Goal: Information Seeking & Learning: Learn about a topic

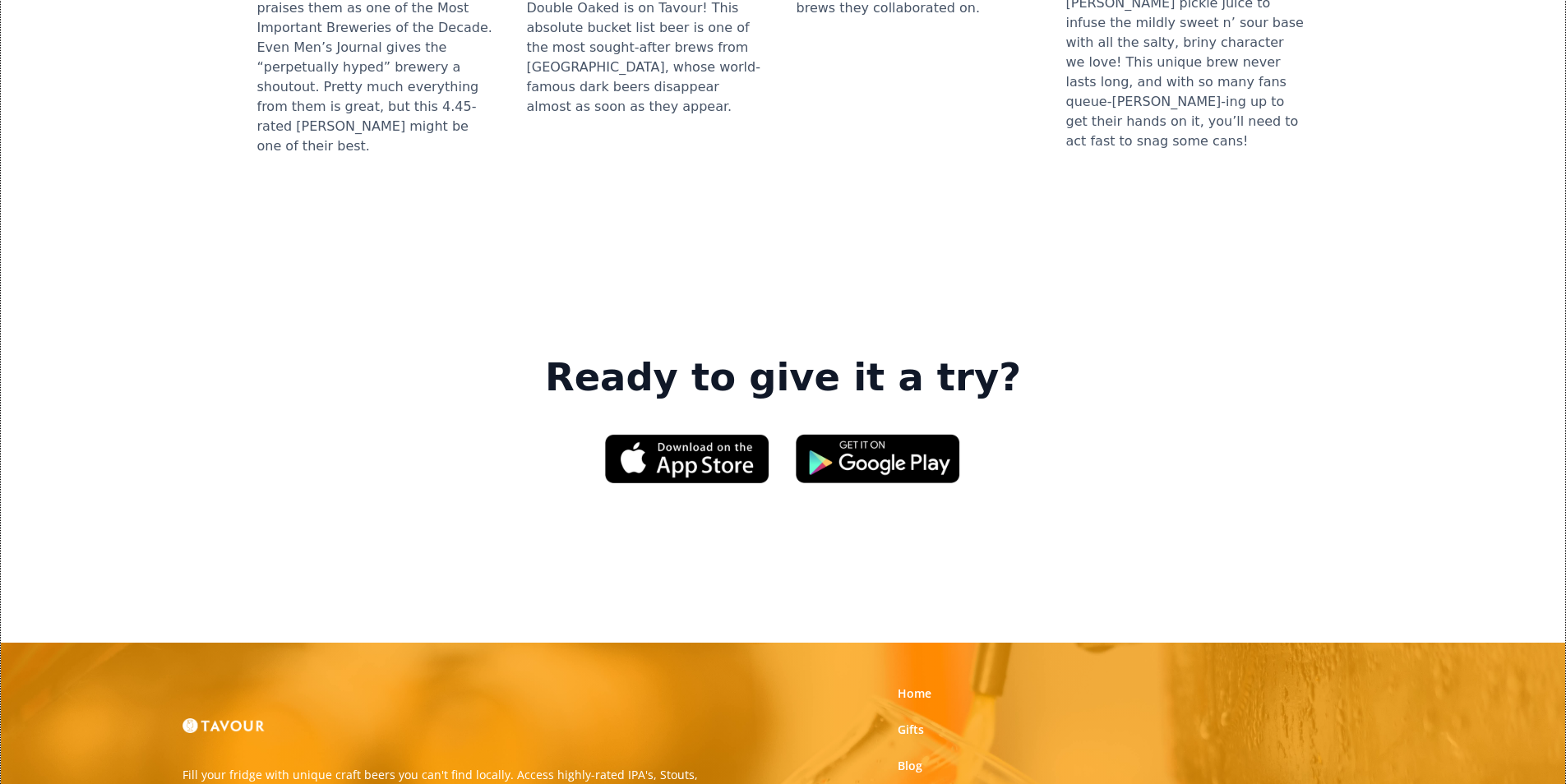
scroll to position [2383, 0]
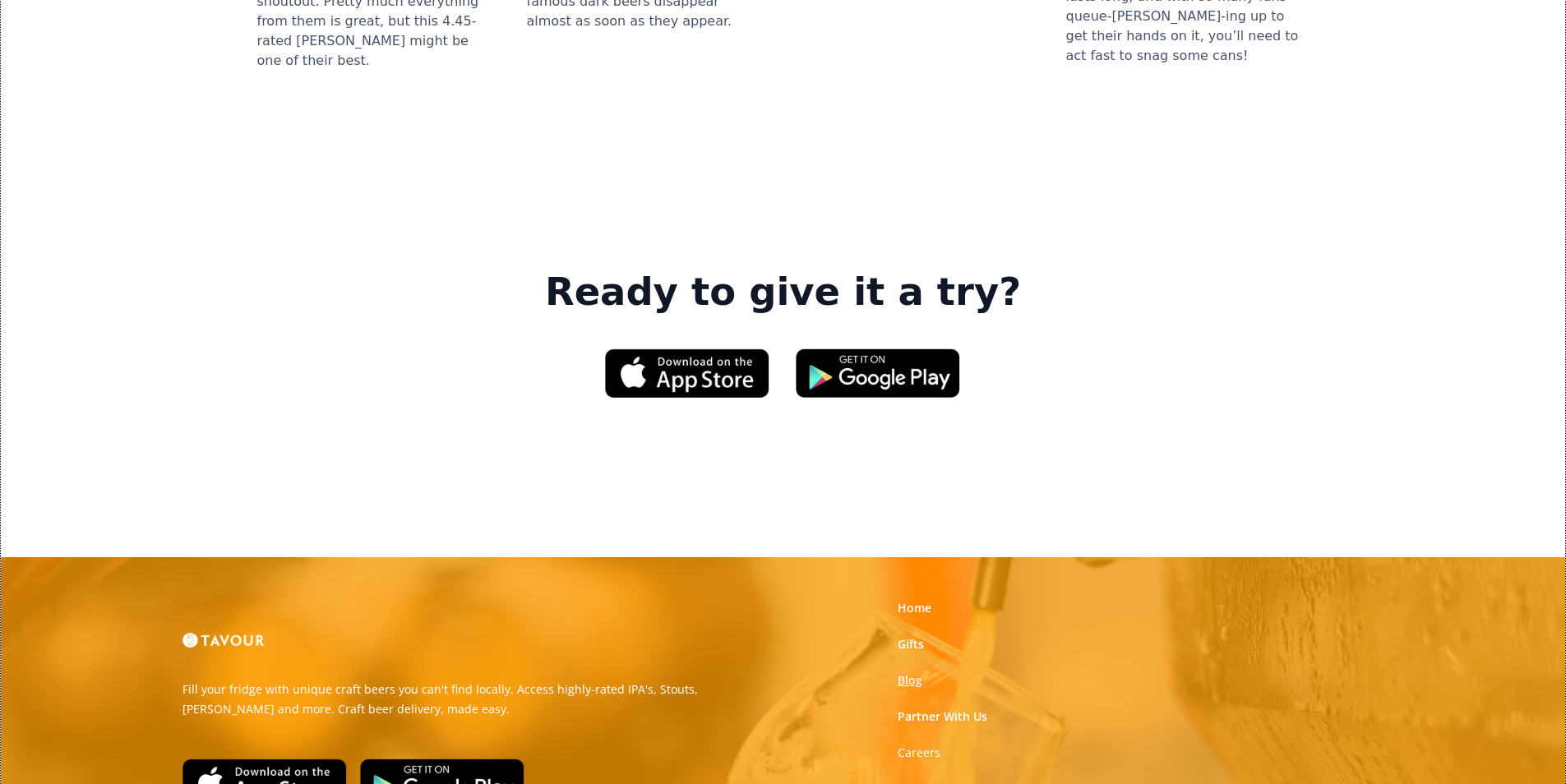
click at [903, 672] on link "Blog" at bounding box center [910, 680] width 25 height 16
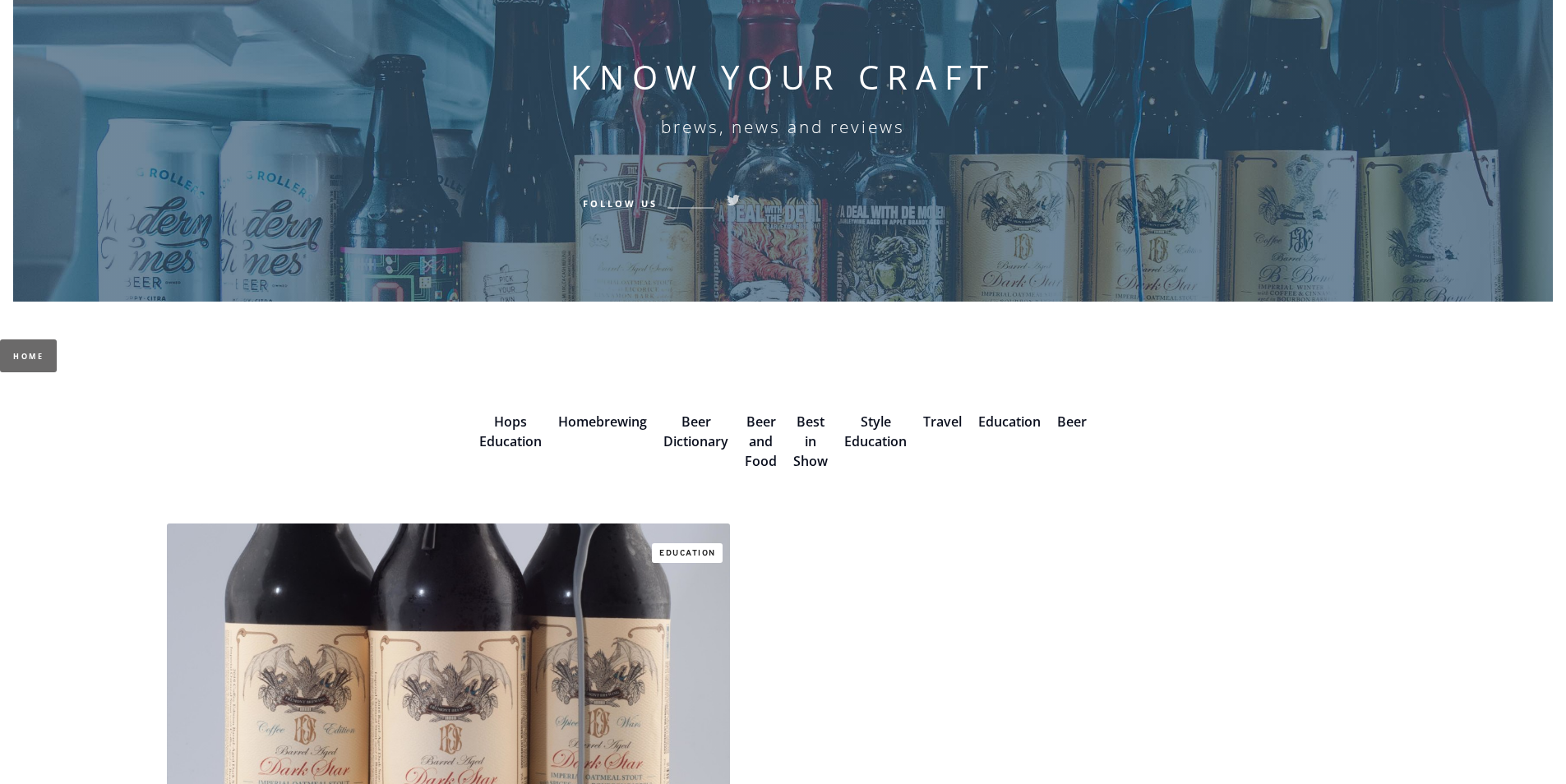
scroll to position [247, 0]
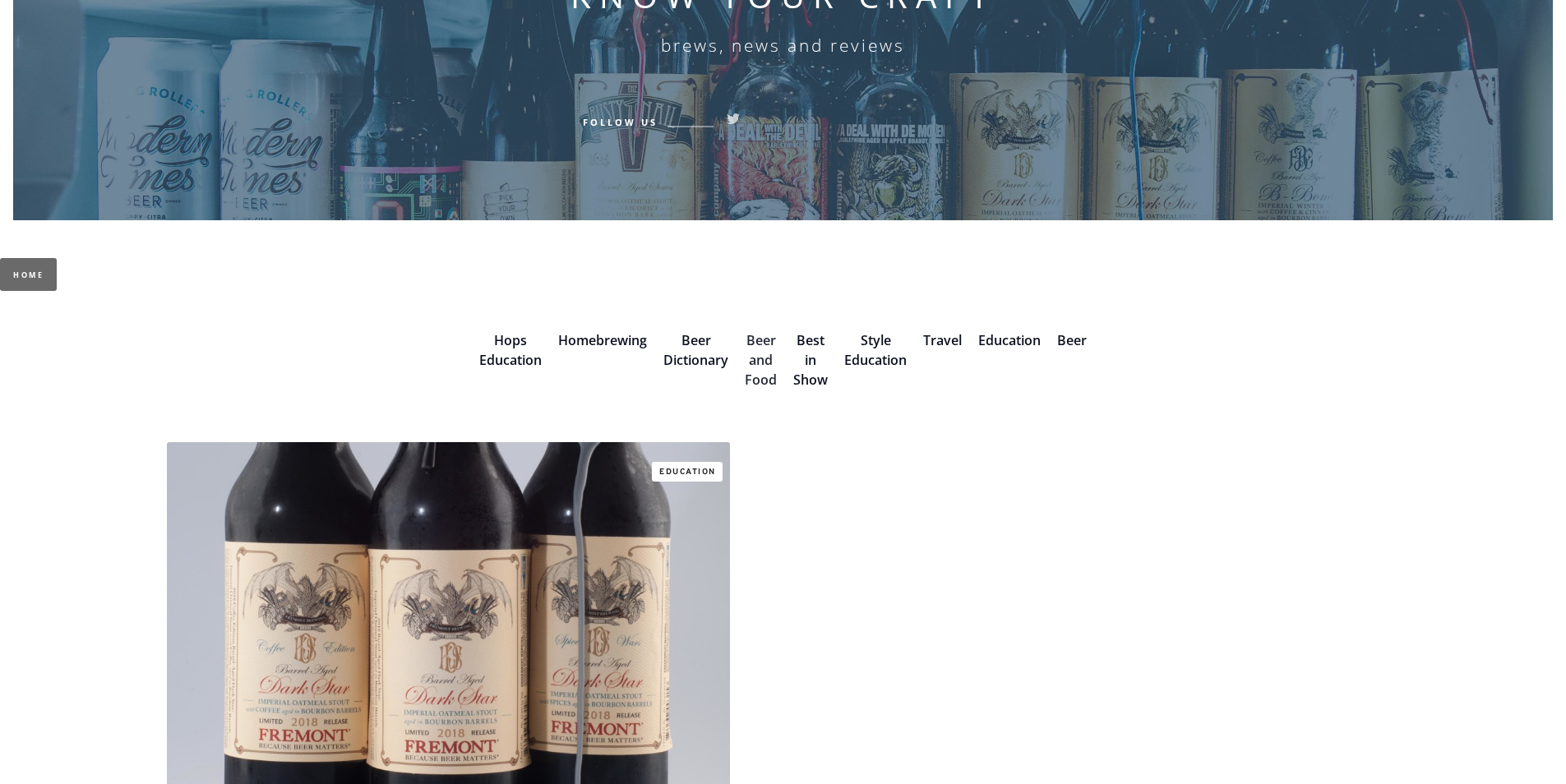
click at [762, 372] on link "Beer and Food" at bounding box center [761, 359] width 33 height 57
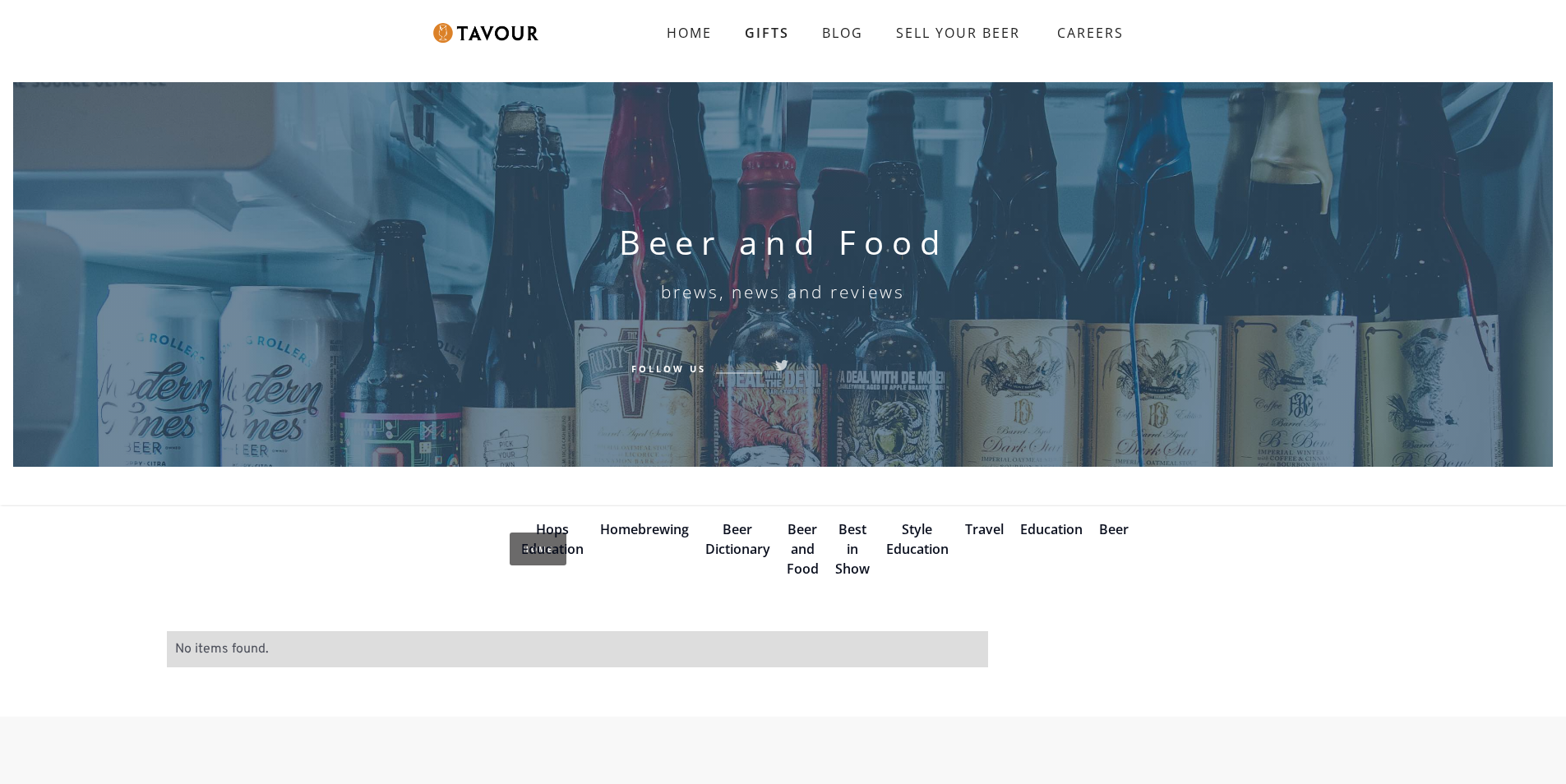
click at [862, 556] on div "Best in Show" at bounding box center [851, 549] width 51 height 59
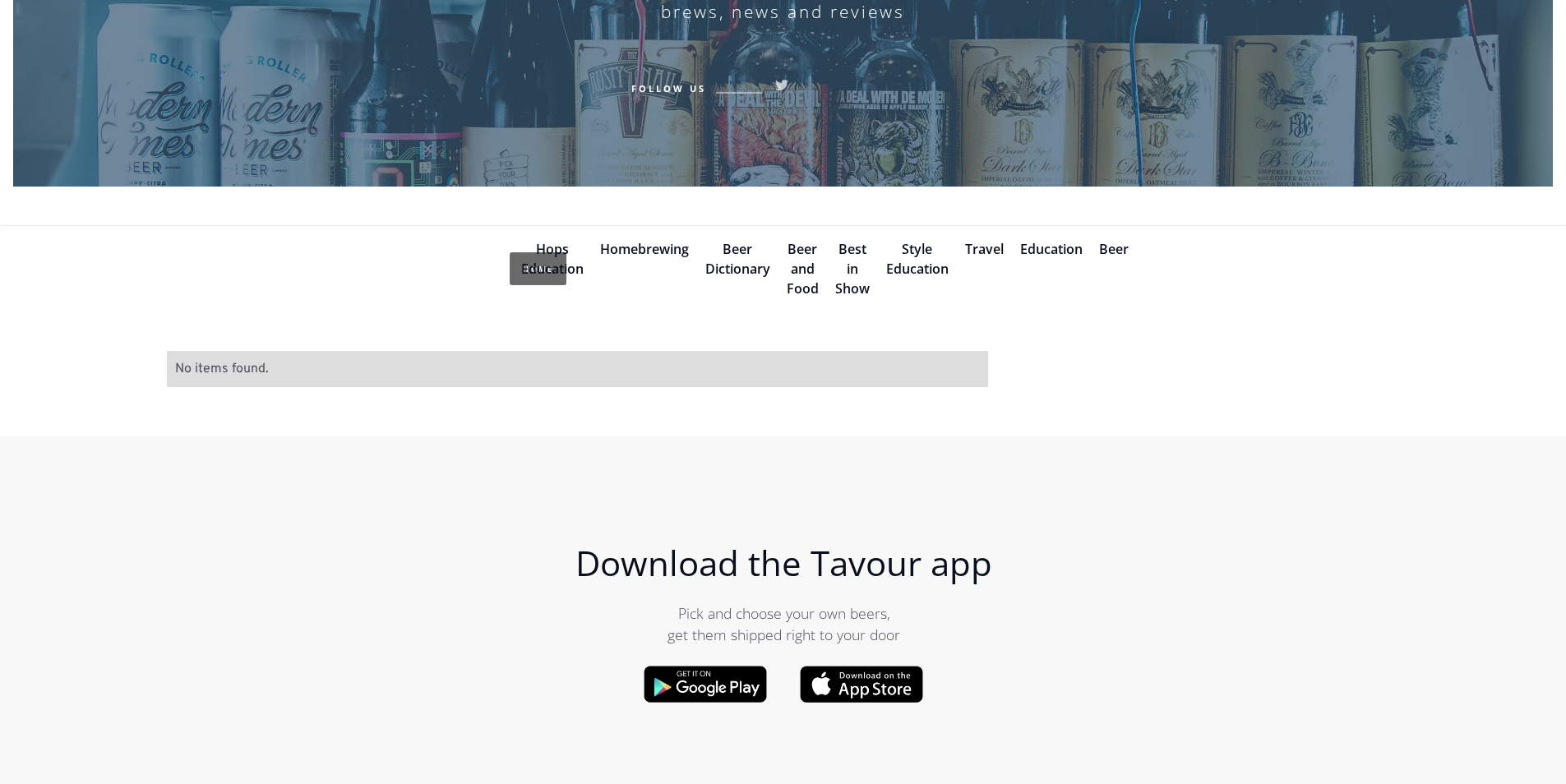
scroll to position [329, 0]
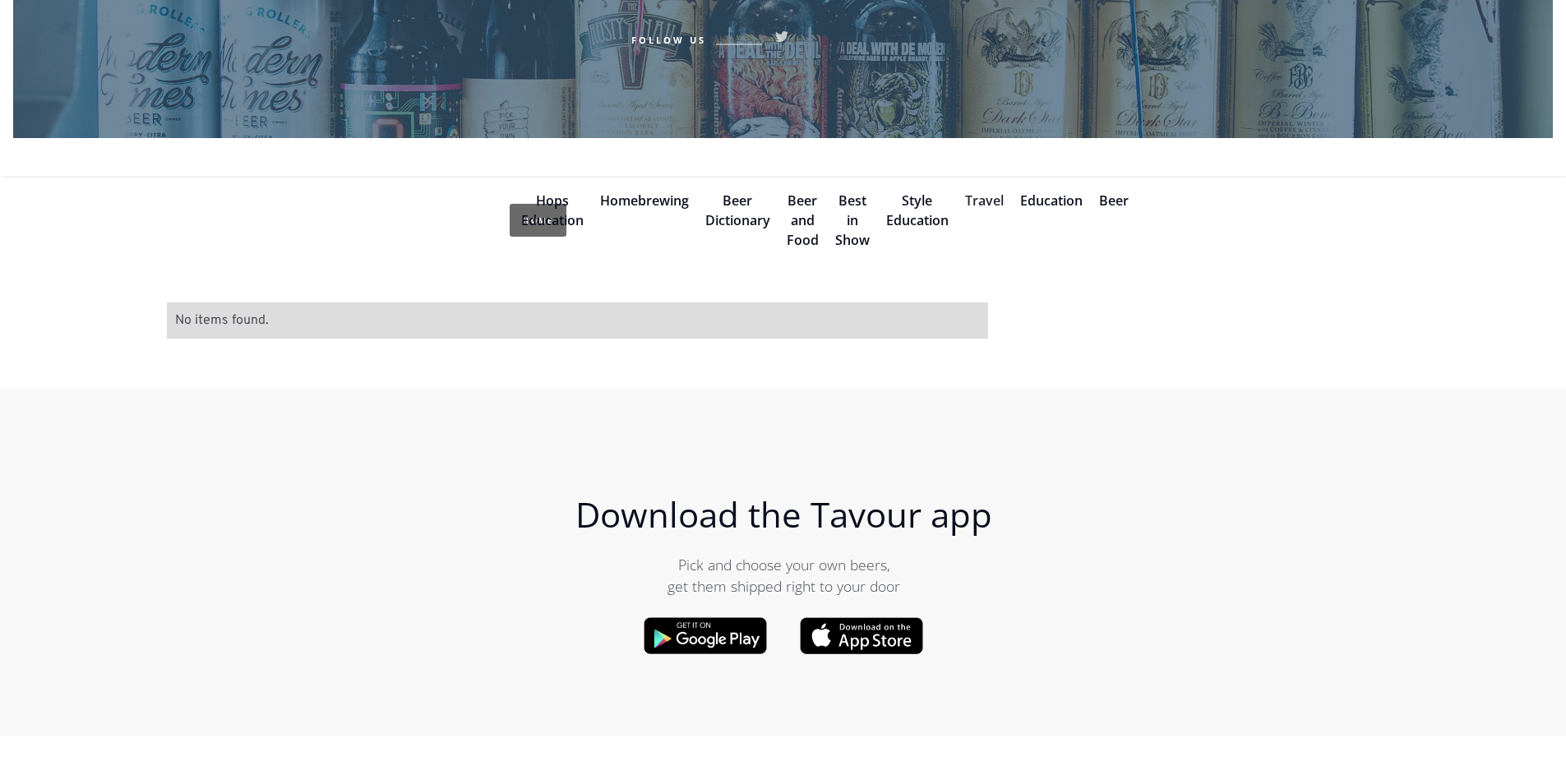
click at [977, 196] on link "Travel" at bounding box center [984, 200] width 38 height 18
